Goal: Find specific page/section: Find specific page/section

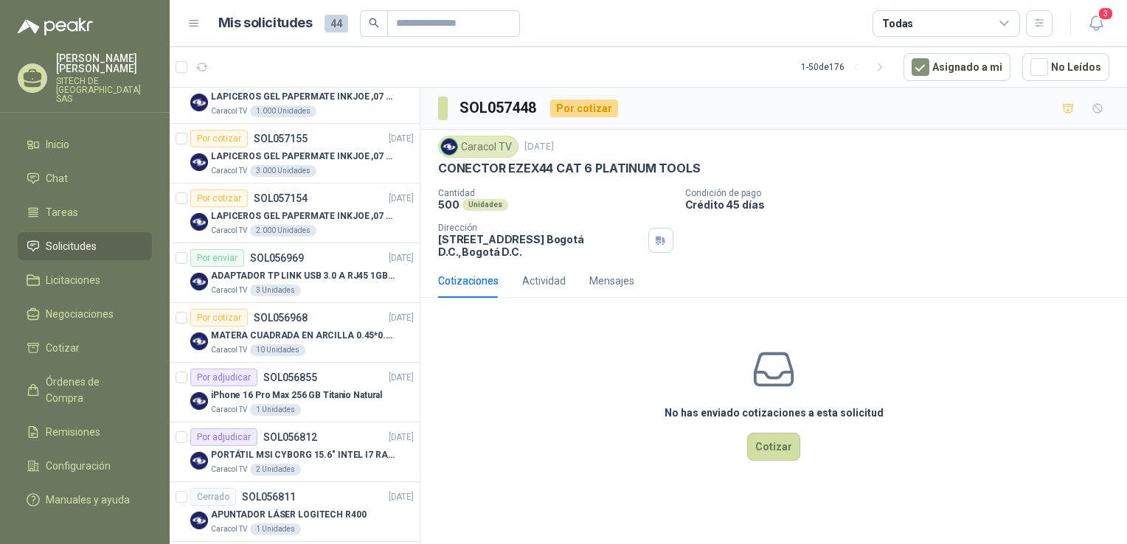
scroll to position [704, 0]
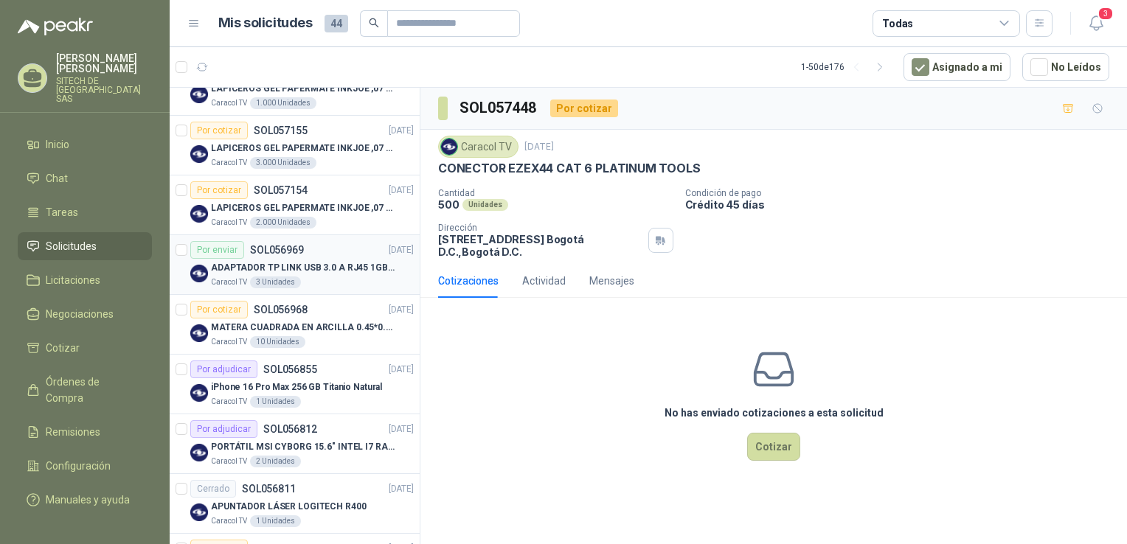
click at [292, 267] on p "ADAPTADOR TP LINK USB 3.0 A RJ45 1GB WINDOWS" at bounding box center [303, 268] width 184 height 14
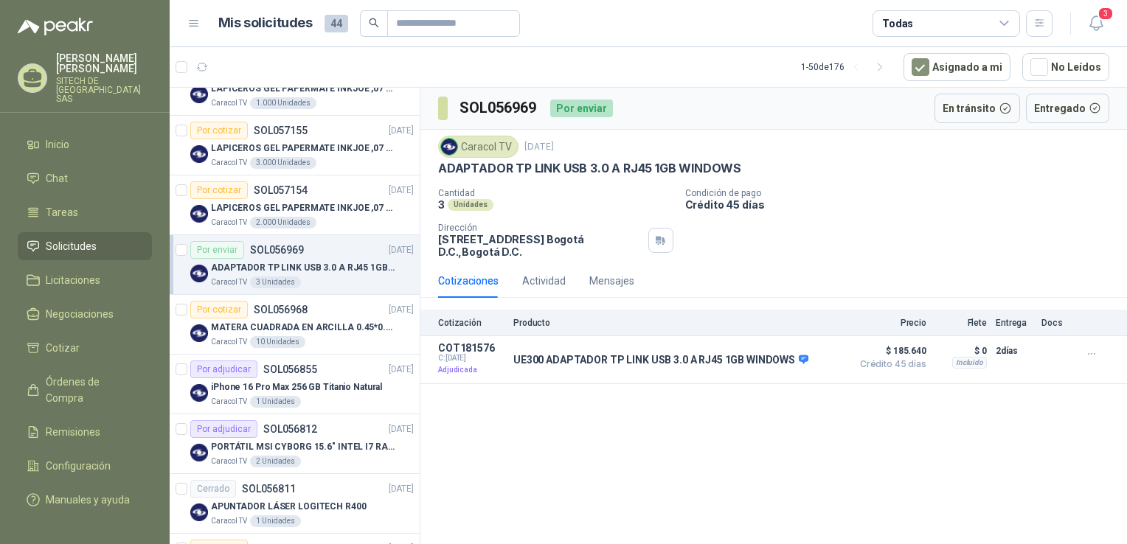
click at [534, 164] on p "ADAPTADOR TP LINK USB 3.0 A RJ45 1GB WINDOWS" at bounding box center [589, 168] width 303 height 15
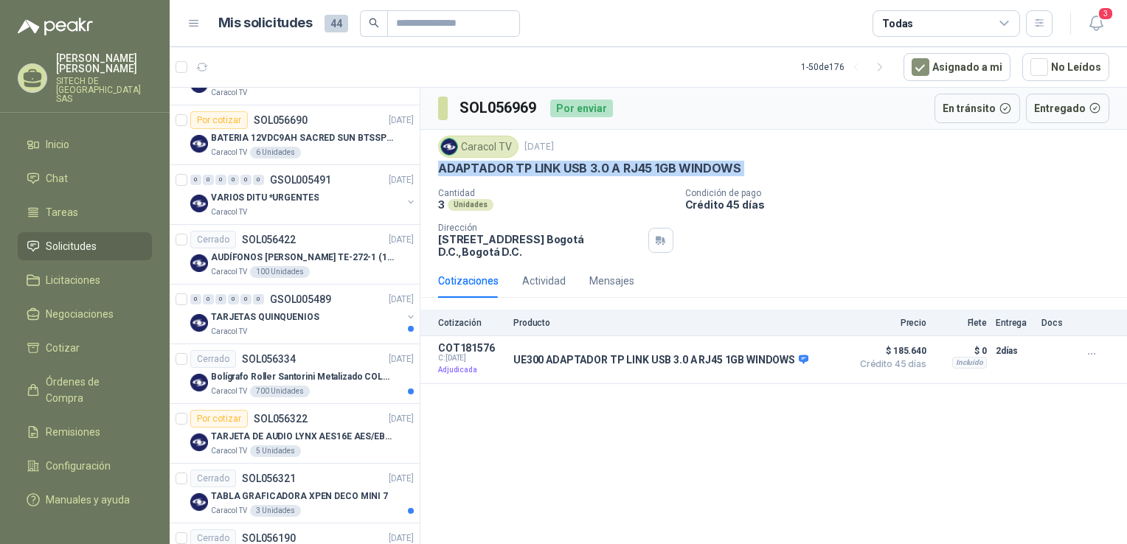
scroll to position [1277, 0]
